Goal: Information Seeking & Learning: Learn about a topic

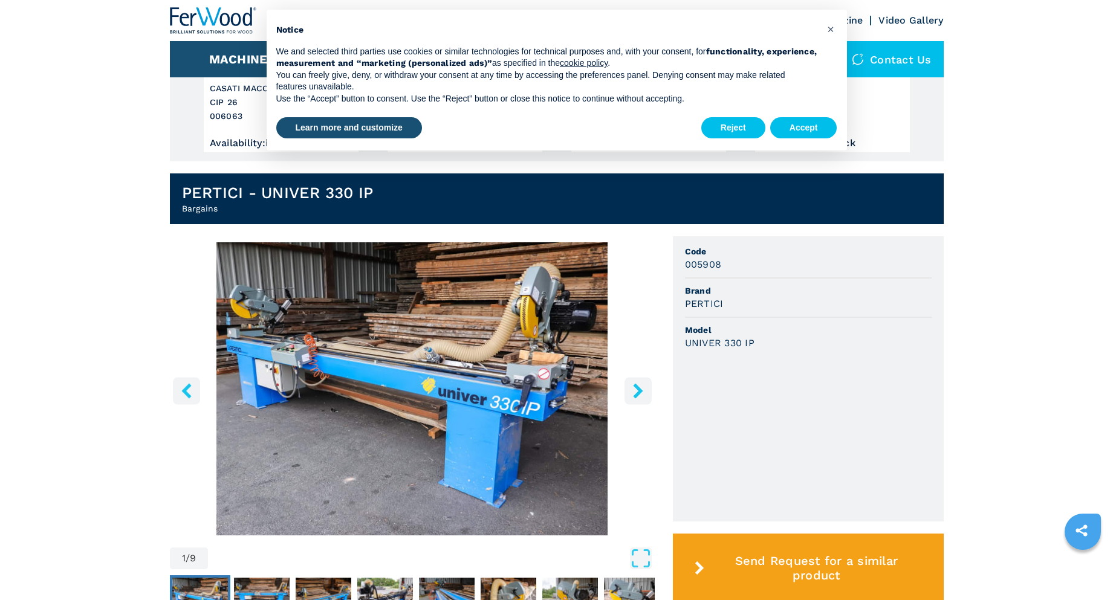
scroll to position [302, 0]
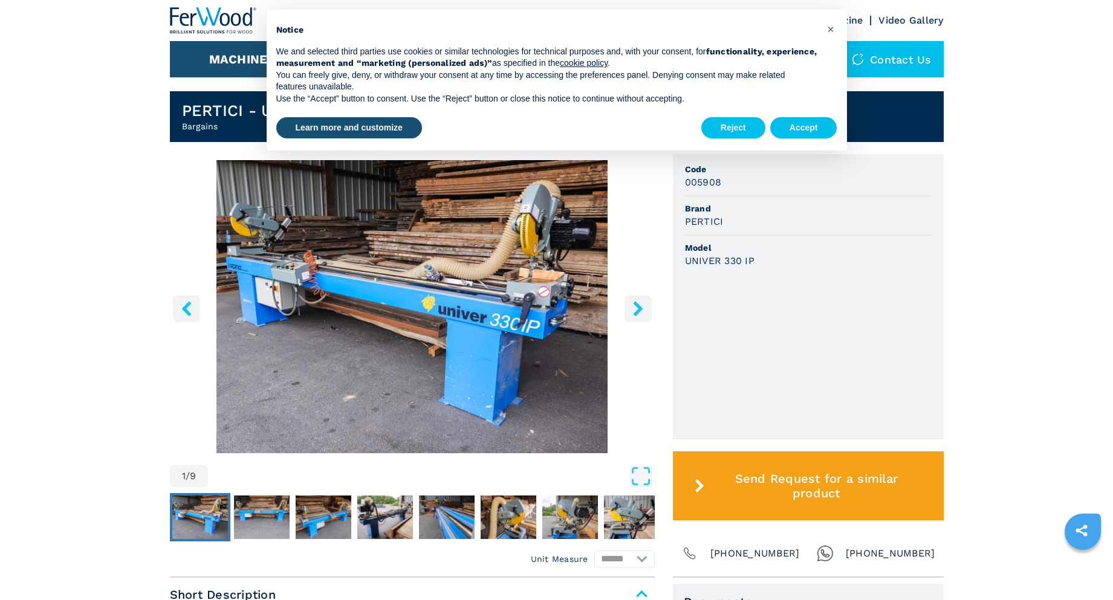
click at [212, 516] on img "Go to Slide 1" at bounding box center [200, 518] width 56 height 44
click at [259, 516] on img "Go to Slide 2" at bounding box center [262, 518] width 56 height 44
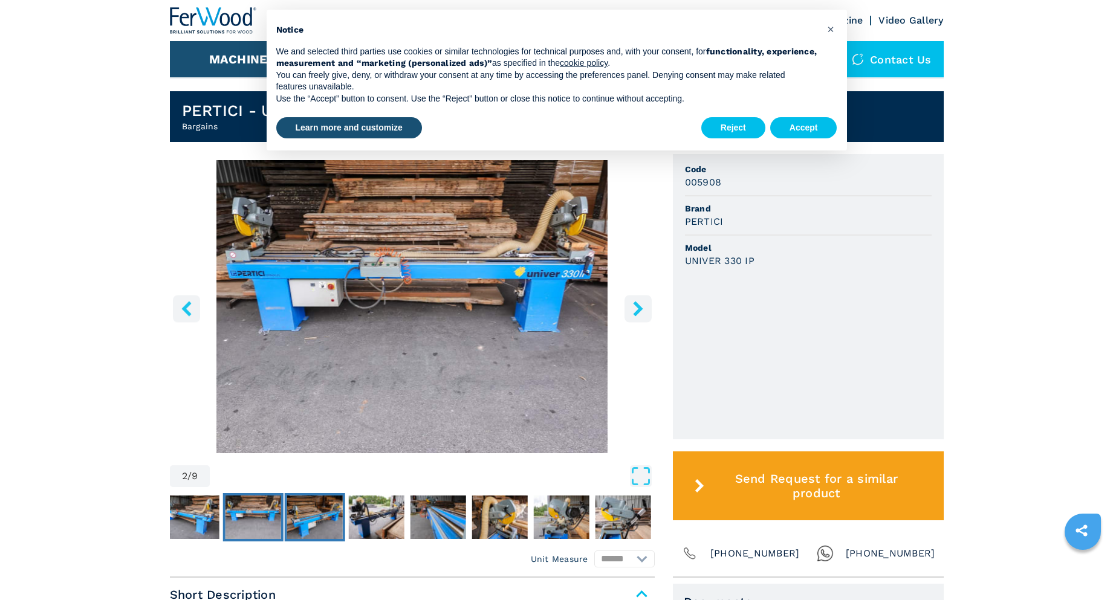
click at [306, 517] on img "Go to Slide 3" at bounding box center [315, 518] width 56 height 44
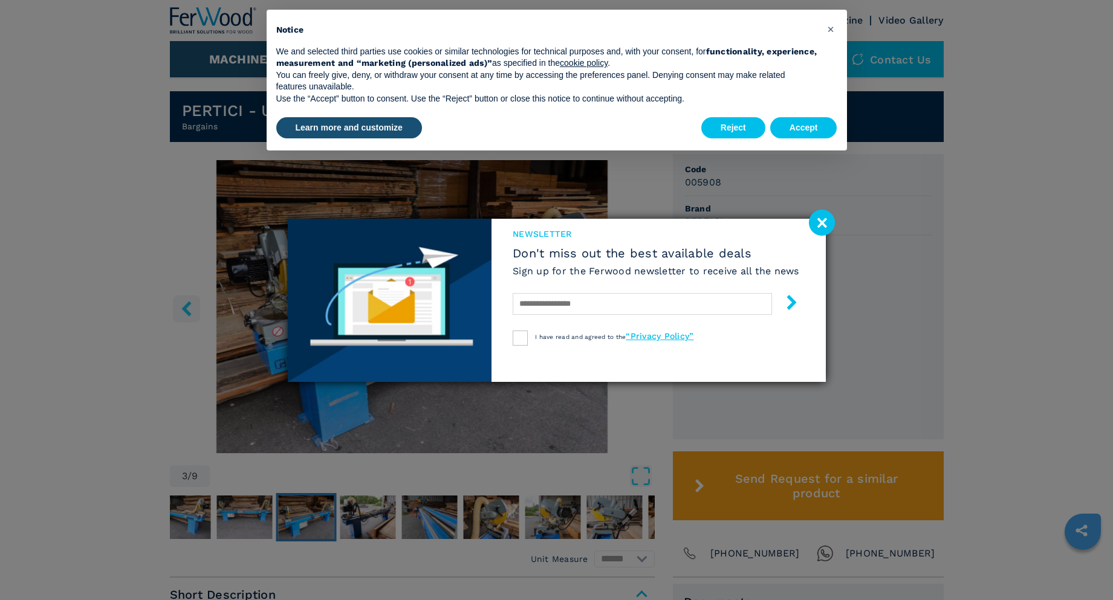
click at [823, 221] on image at bounding box center [822, 223] width 26 height 26
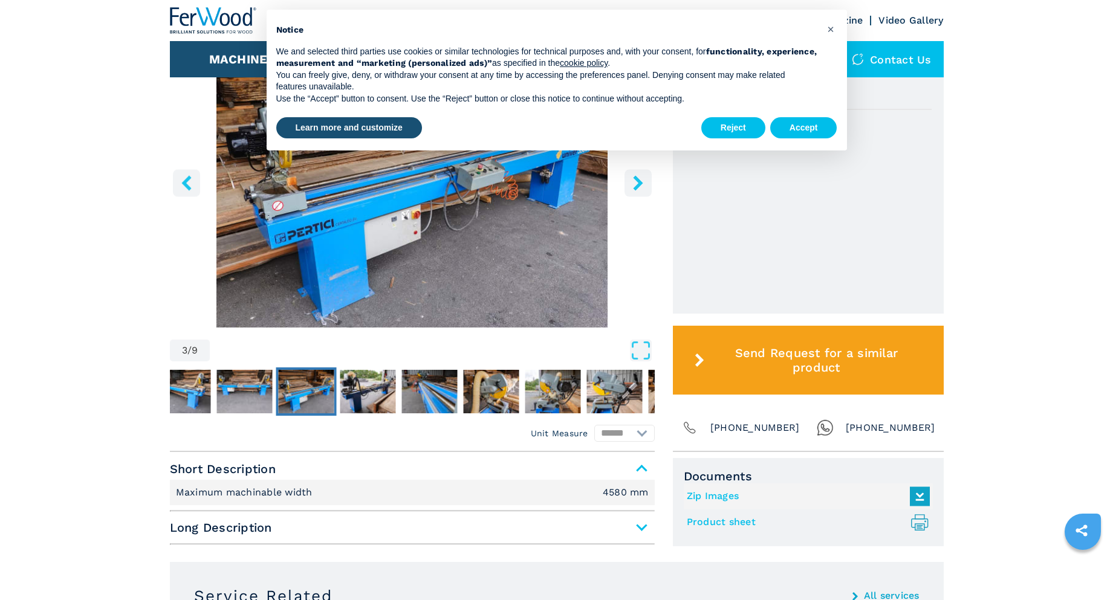
scroll to position [423, 0]
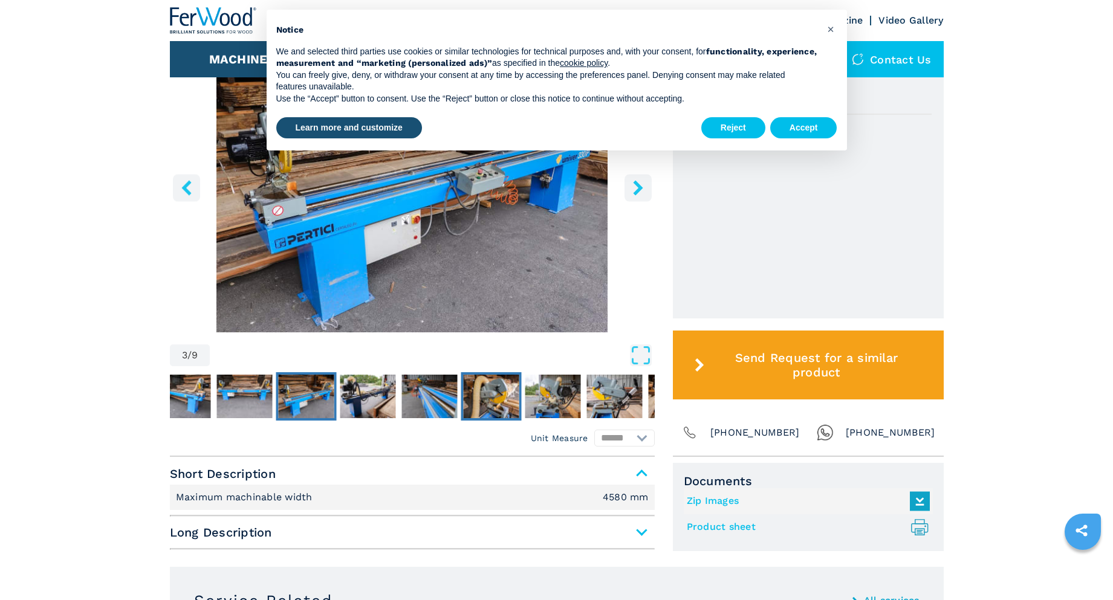
click at [493, 407] on img "Go to Slide 6" at bounding box center [491, 397] width 56 height 44
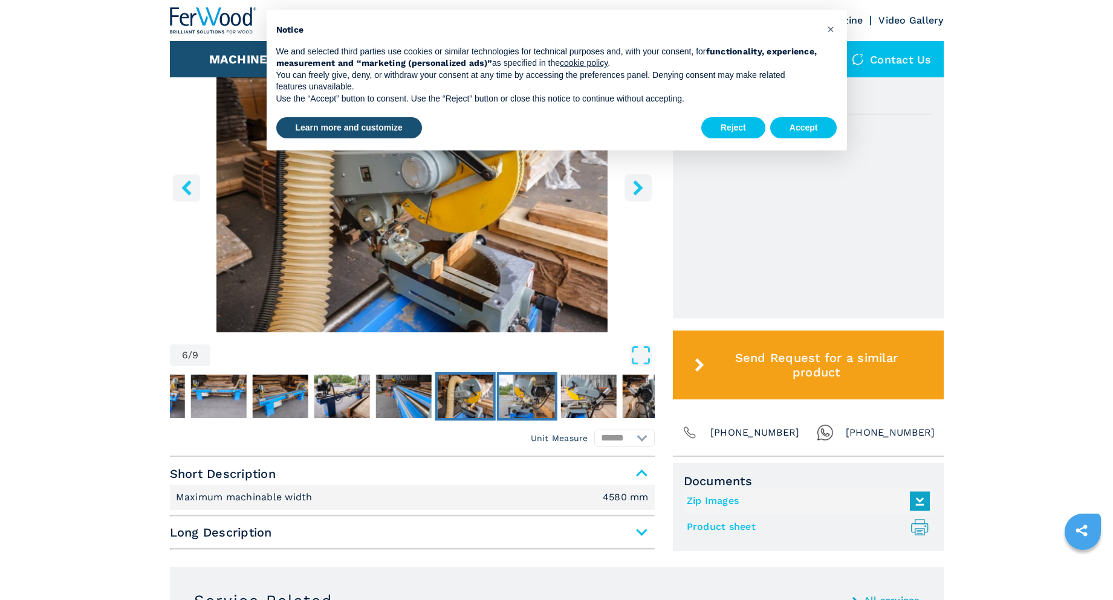
click at [542, 410] on img "Go to Slide 7" at bounding box center [527, 397] width 56 height 44
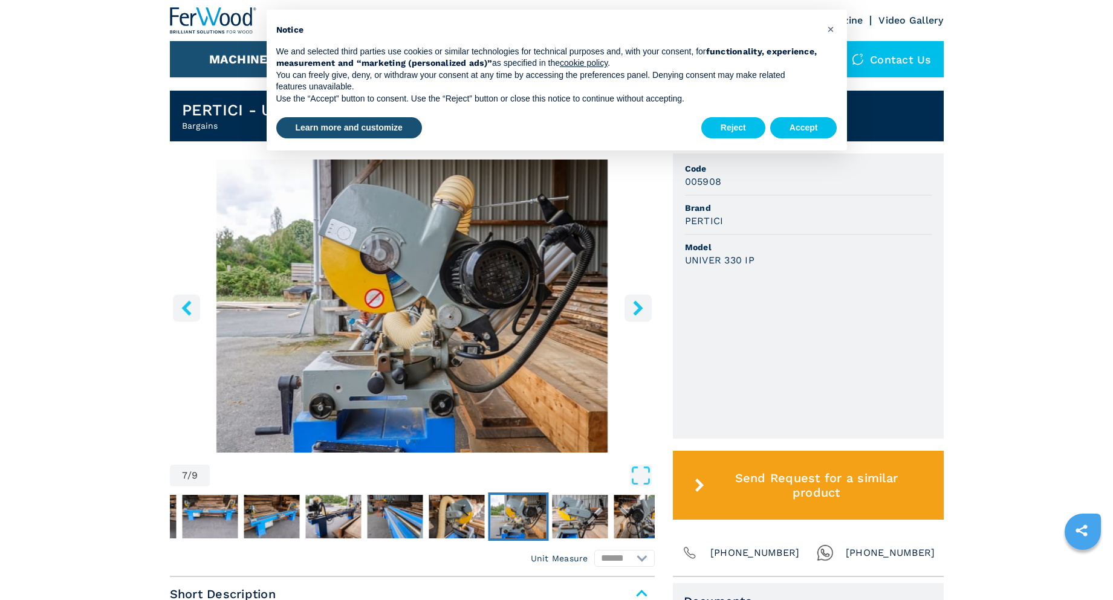
scroll to position [302, 0]
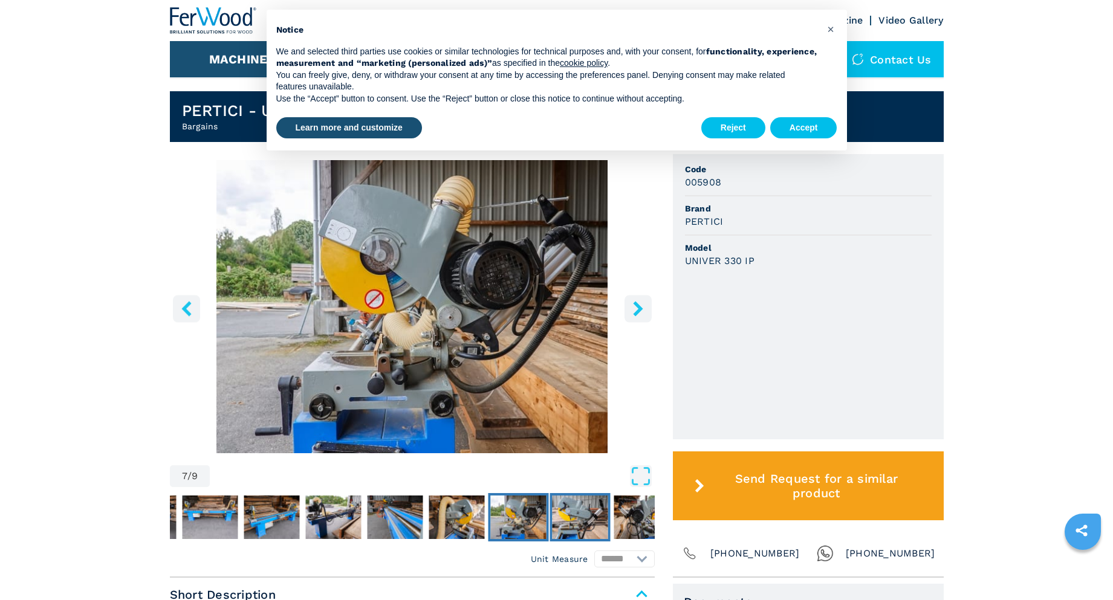
click at [588, 510] on img "Go to Slide 8" at bounding box center [580, 518] width 56 height 44
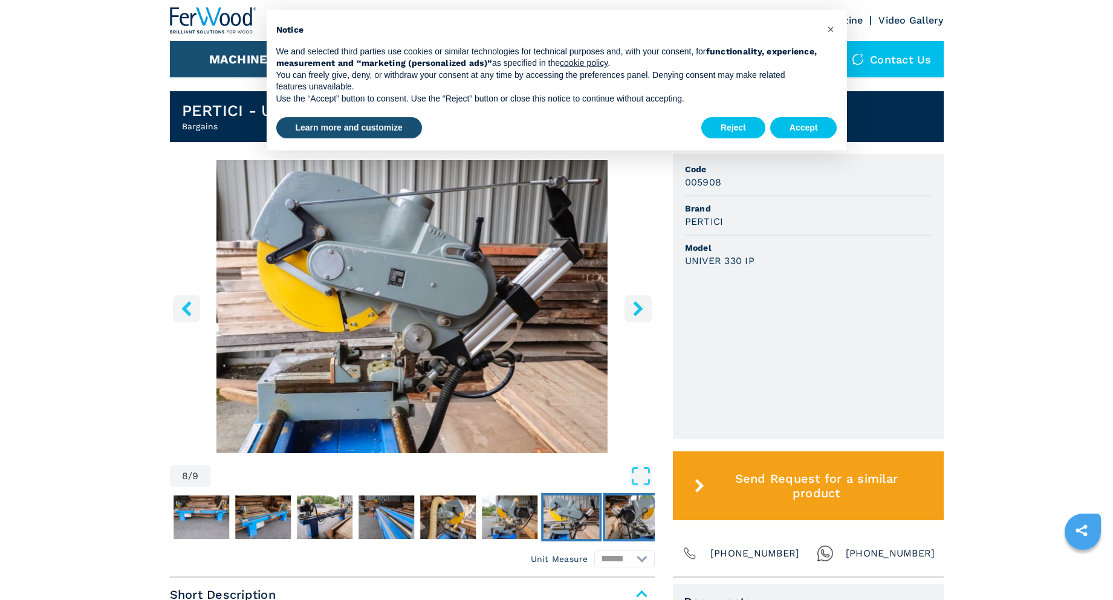
click at [617, 514] on img "Go to Slide 9" at bounding box center [633, 518] width 56 height 44
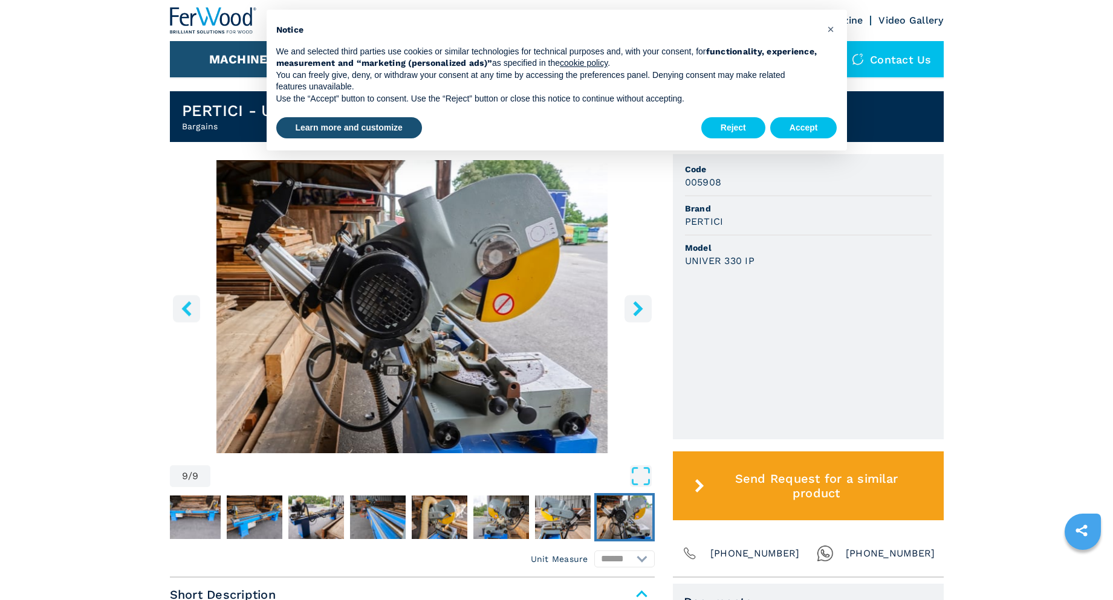
click at [632, 313] on icon "right-button" at bounding box center [637, 308] width 15 height 15
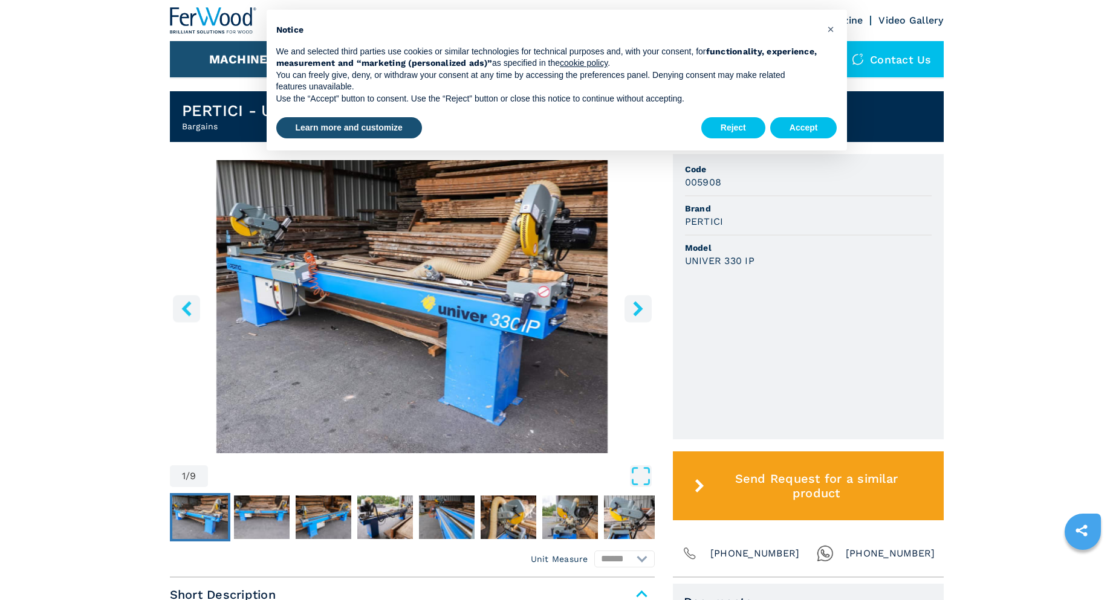
click at [627, 310] on button "right-button" at bounding box center [637, 308] width 27 height 27
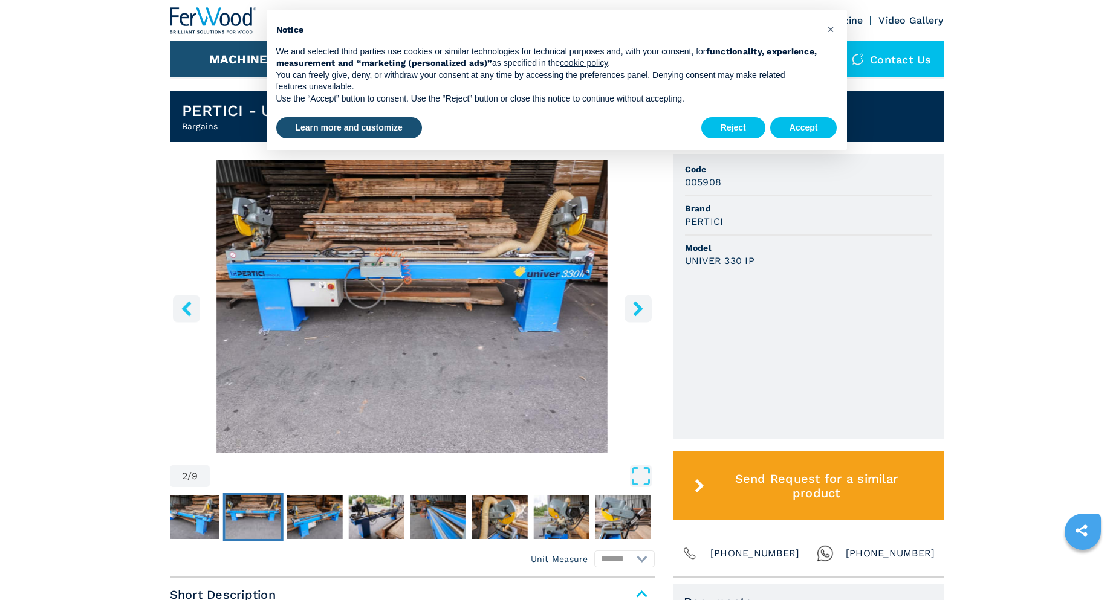
click at [627, 310] on button "right-button" at bounding box center [637, 308] width 27 height 27
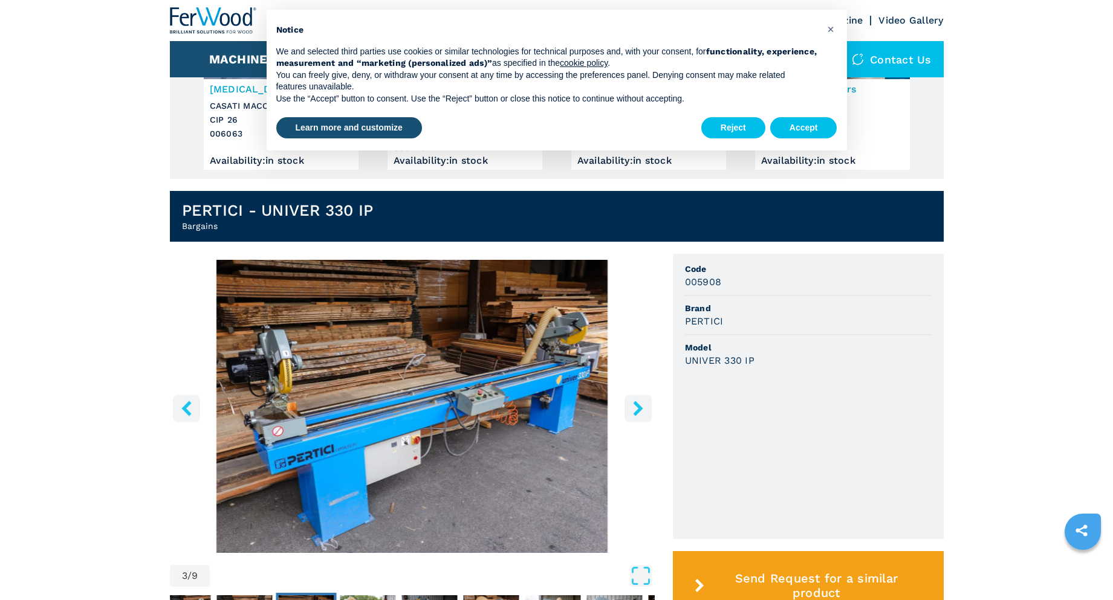
scroll to position [181, 0]
